Goal: Task Accomplishment & Management: Complete application form

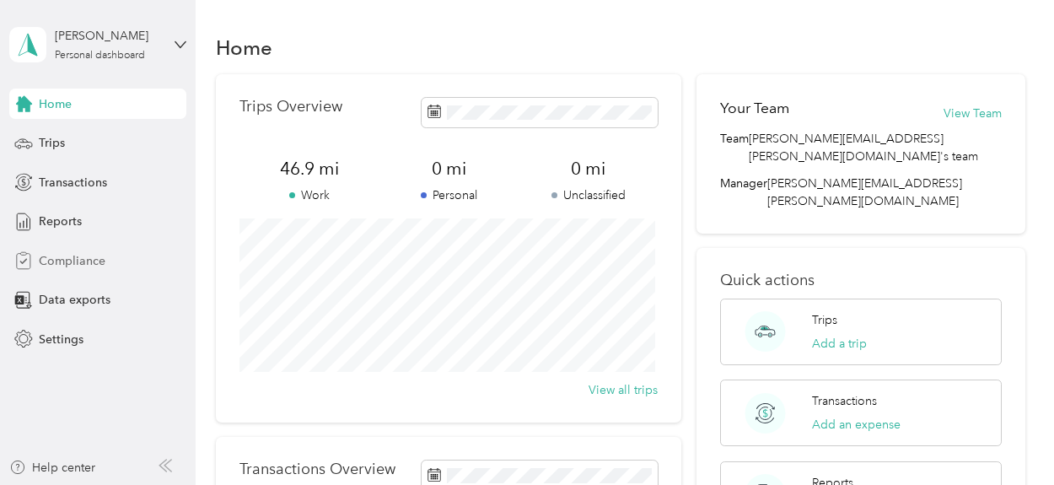
click at [69, 267] on span "Compliance" at bounding box center [72, 261] width 67 height 18
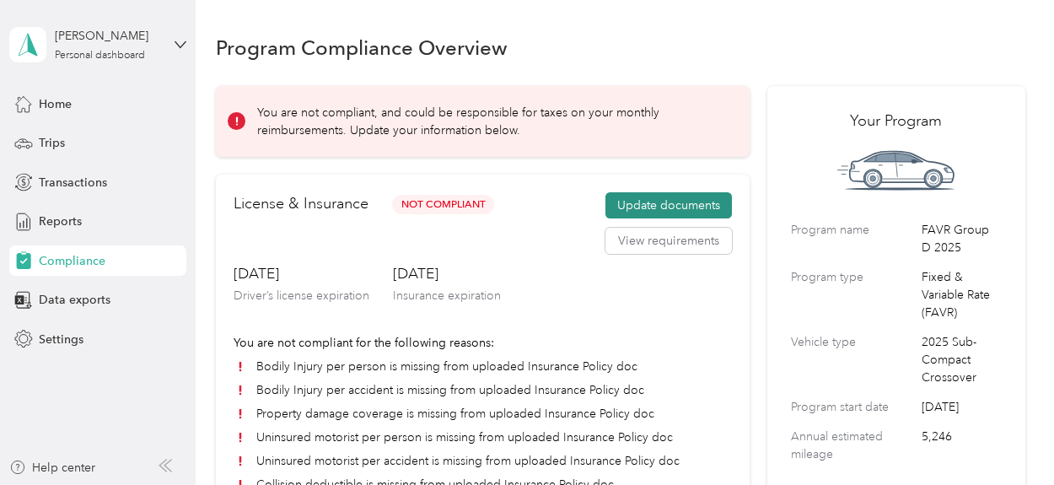
click at [640, 195] on button "Update documents" at bounding box center [669, 205] width 127 height 27
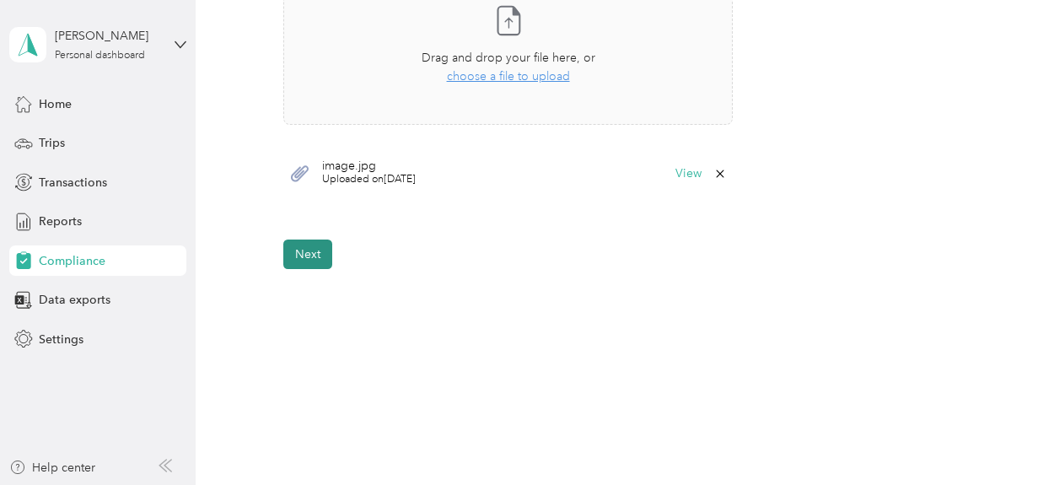
click at [314, 258] on button "Next" at bounding box center [307, 255] width 49 height 30
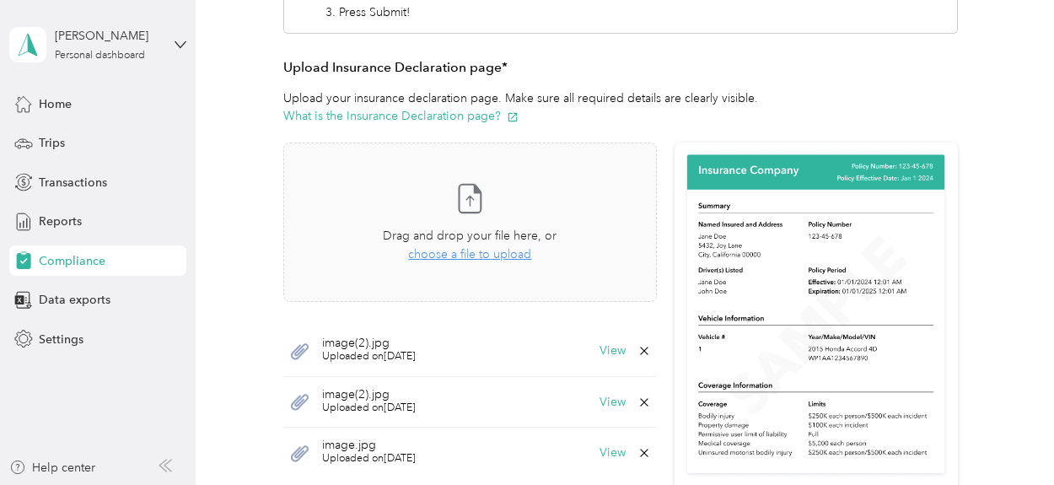
scroll to position [422, 0]
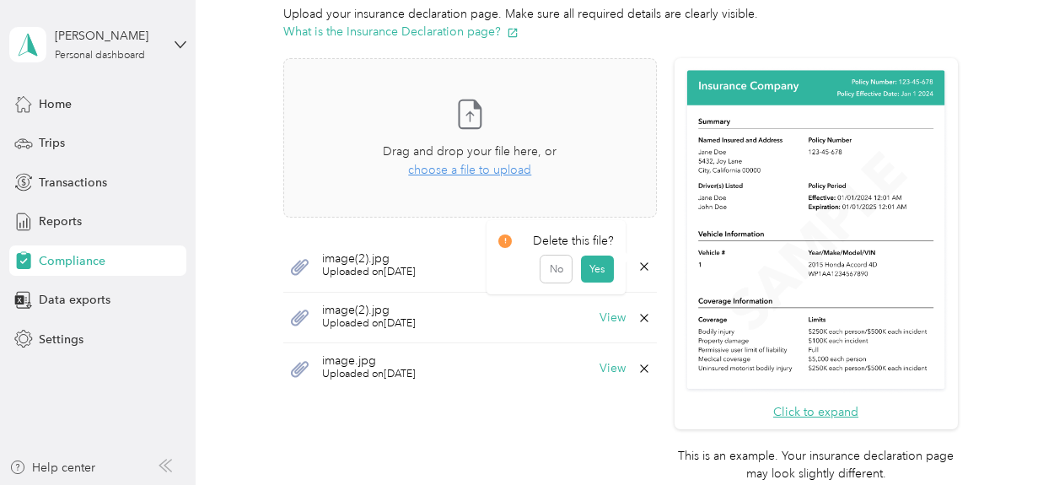
click at [643, 263] on icon at bounding box center [644, 266] width 13 height 13
click at [605, 276] on button "Yes" at bounding box center [597, 277] width 33 height 27
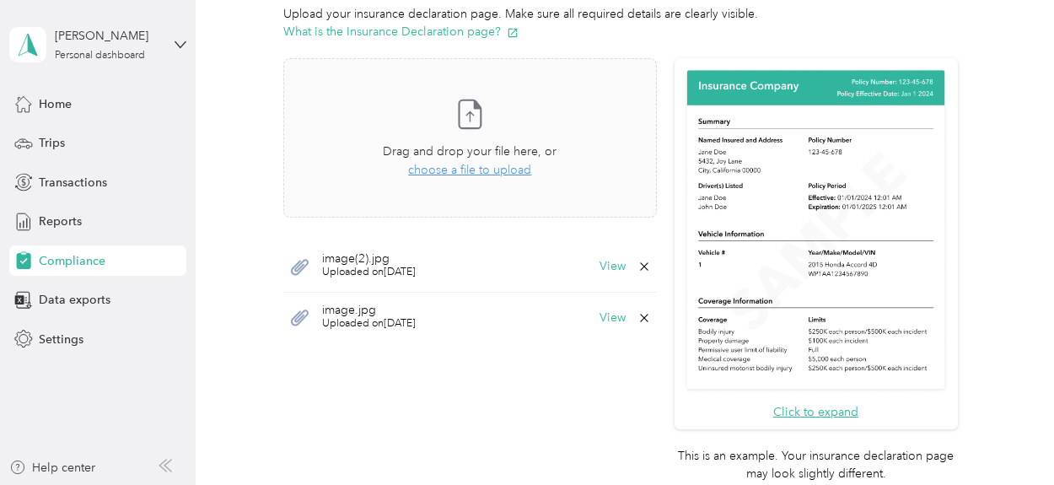
click at [638, 264] on icon at bounding box center [644, 266] width 13 height 13
click at [601, 278] on button "Yes" at bounding box center [597, 277] width 33 height 27
click at [640, 263] on icon at bounding box center [644, 266] width 8 height 8
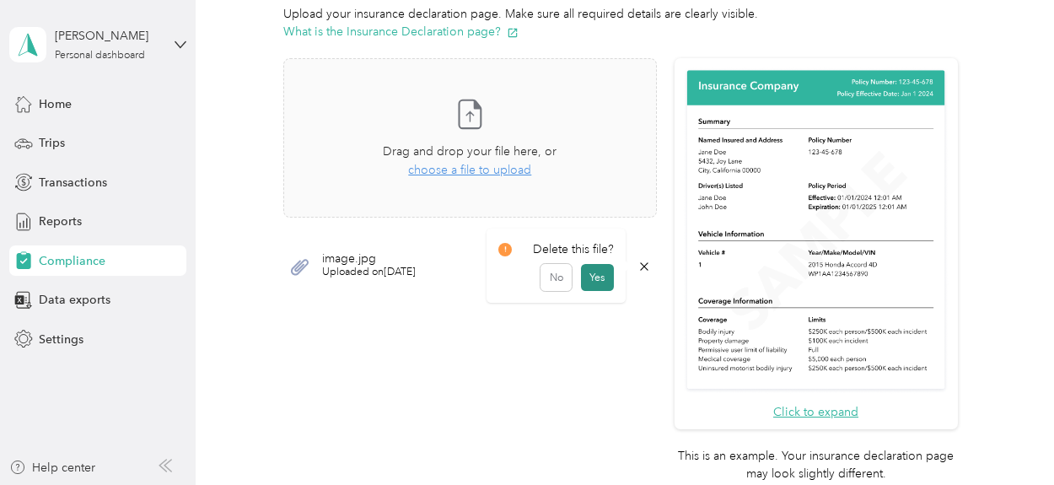
click at [604, 275] on button "Yes" at bounding box center [597, 277] width 33 height 27
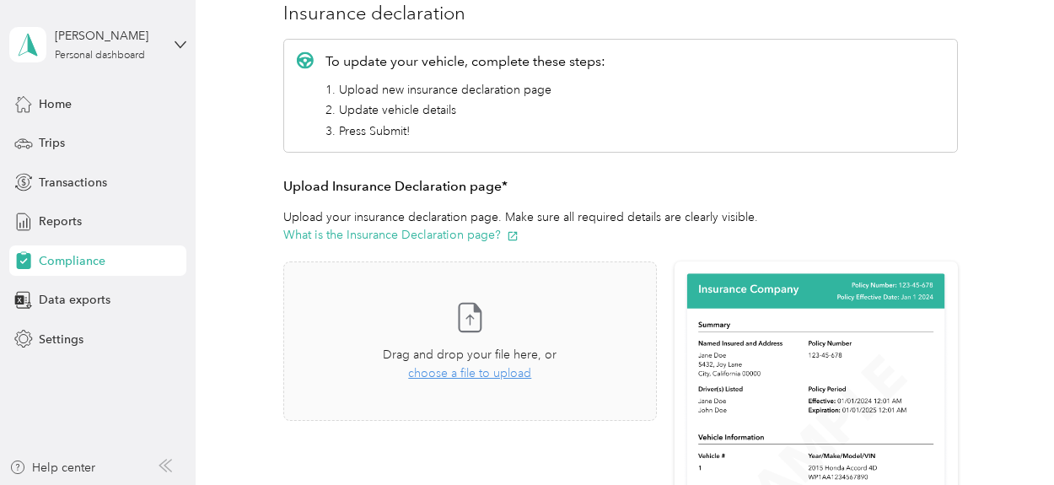
scroll to position [253, 0]
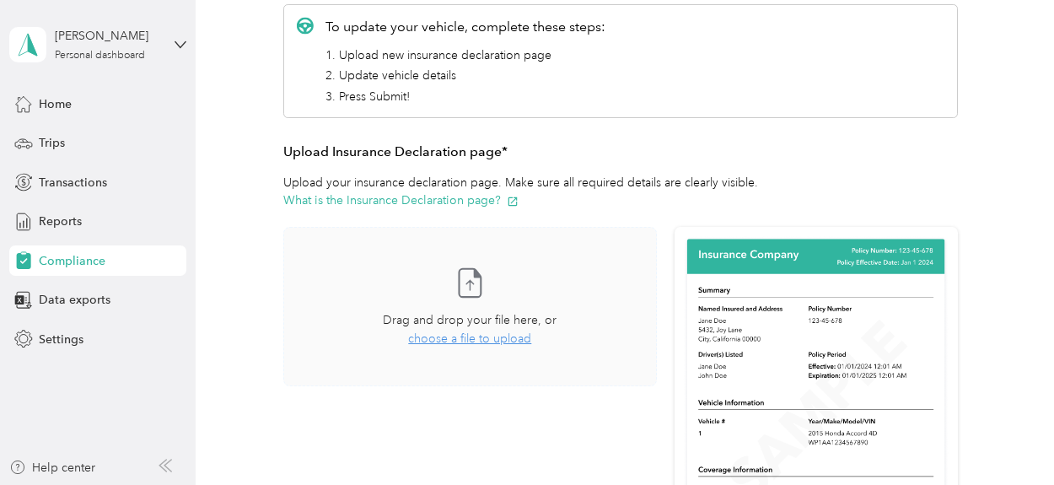
click at [511, 426] on div "Take a photo or choose a photo from your library Drag and drop your file here, …" at bounding box center [469, 442] width 373 height 430
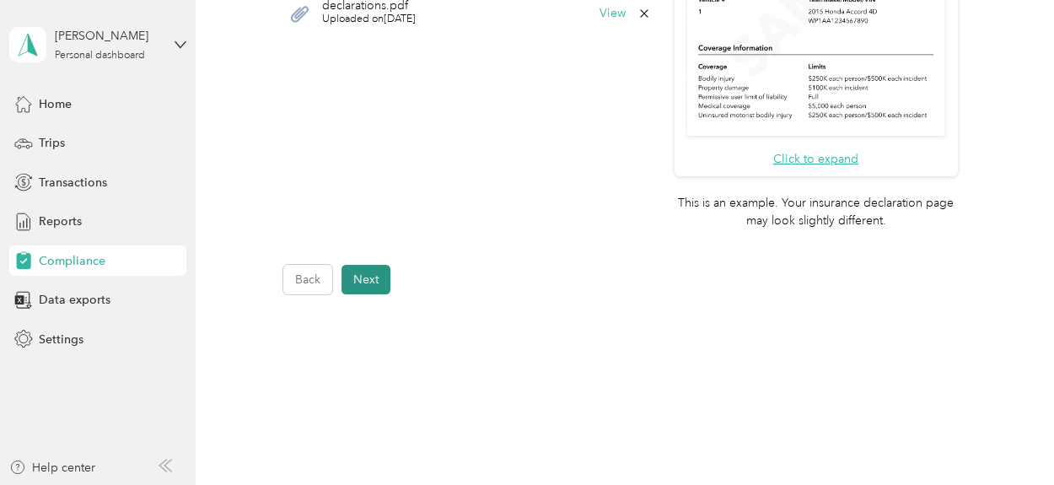
click at [377, 274] on button "Next" at bounding box center [366, 280] width 49 height 30
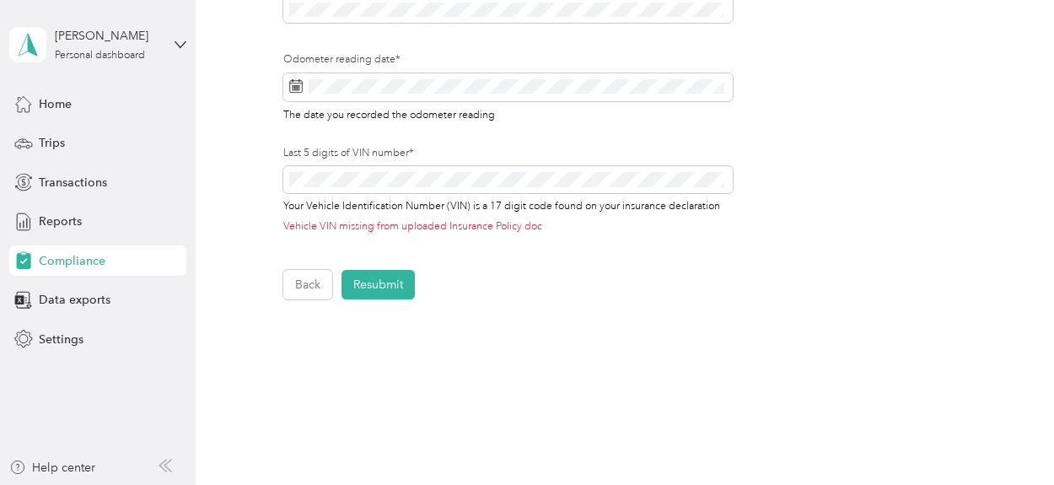
scroll to position [695, 0]
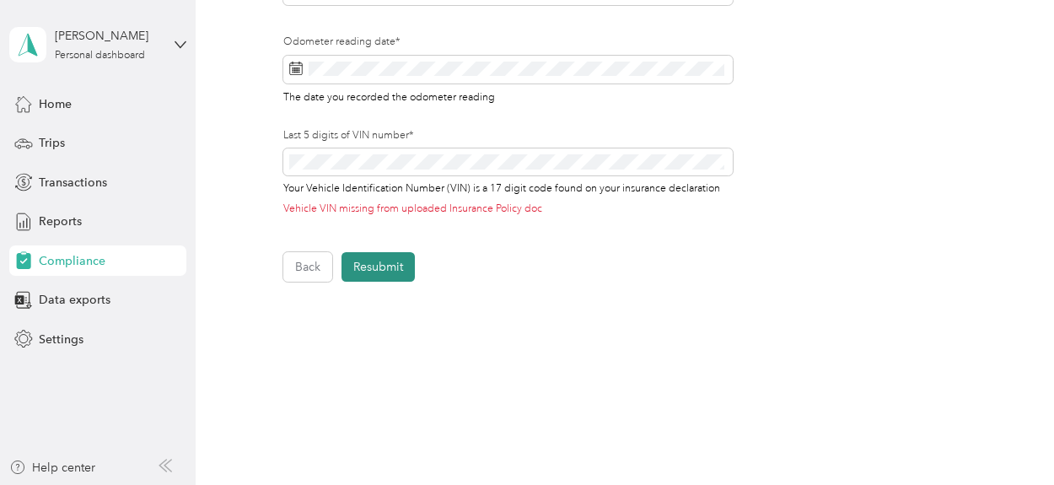
click at [400, 270] on button "Resubmit" at bounding box center [378, 267] width 73 height 30
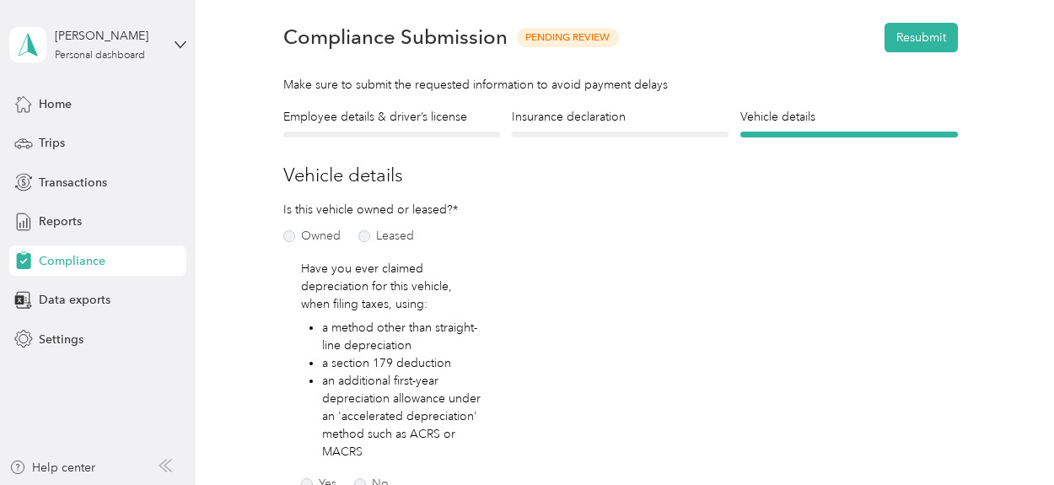
scroll to position [20, 0]
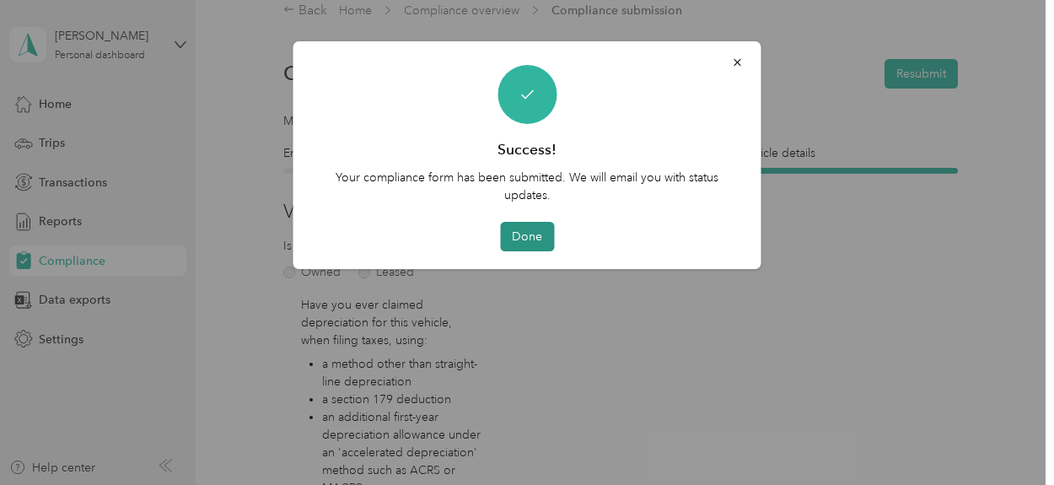
click at [547, 241] on button "Done" at bounding box center [527, 237] width 54 height 30
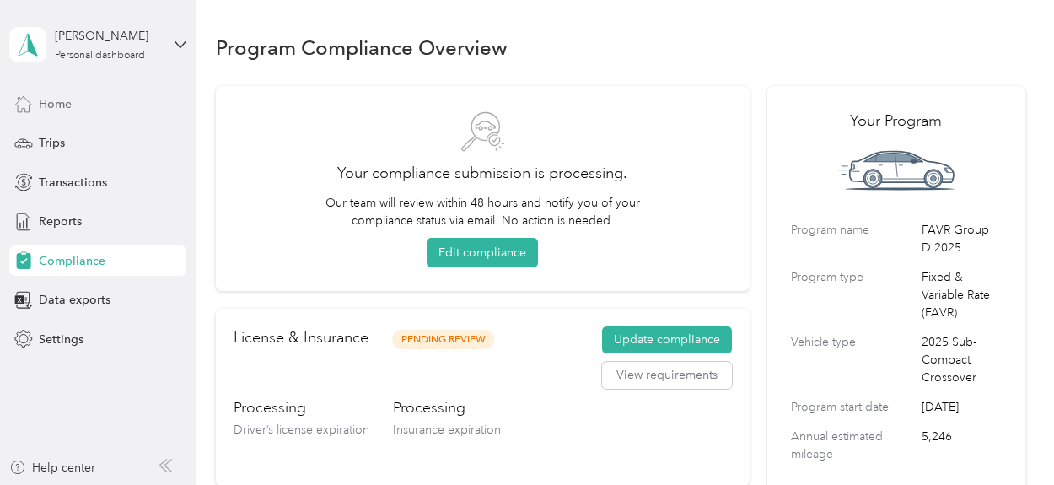
click at [63, 104] on span "Home" at bounding box center [55, 104] width 33 height 18
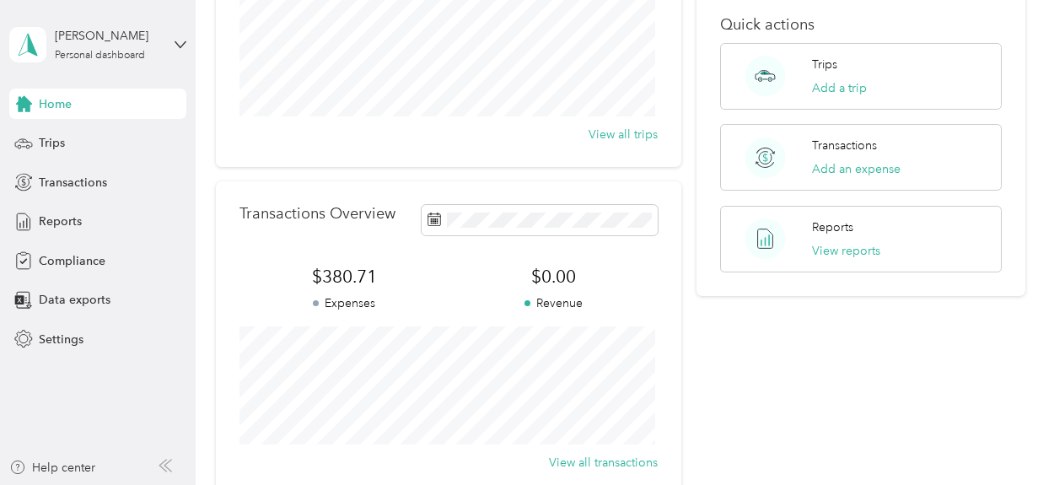
scroll to position [253, 0]
click at [63, 149] on span "Trips" at bounding box center [52, 143] width 26 height 18
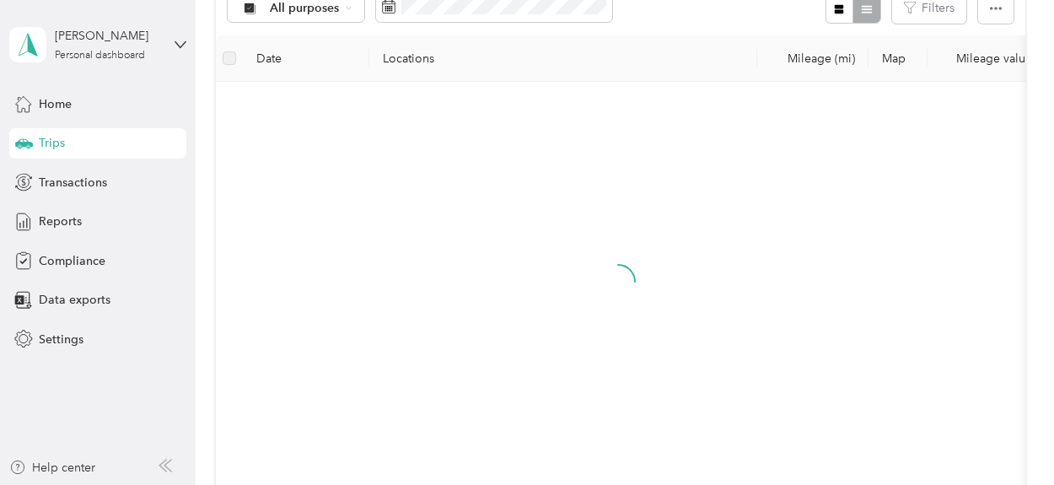
scroll to position [253, 0]
